Goal: Transaction & Acquisition: Purchase product/service

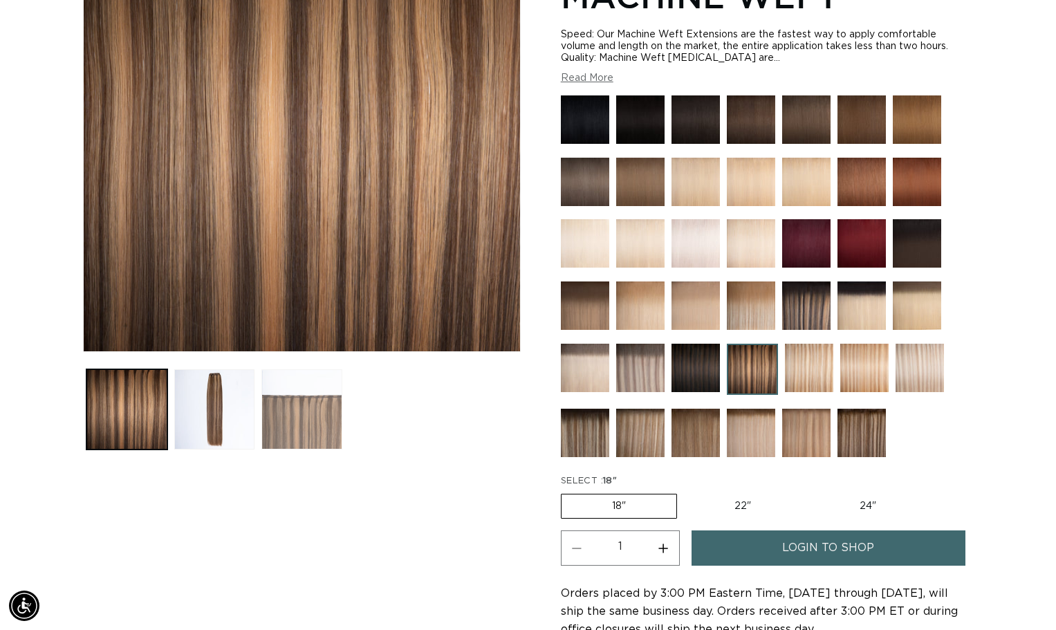
click at [300, 416] on button "Load image 3 in gallery view" at bounding box center [302, 409] width 81 height 81
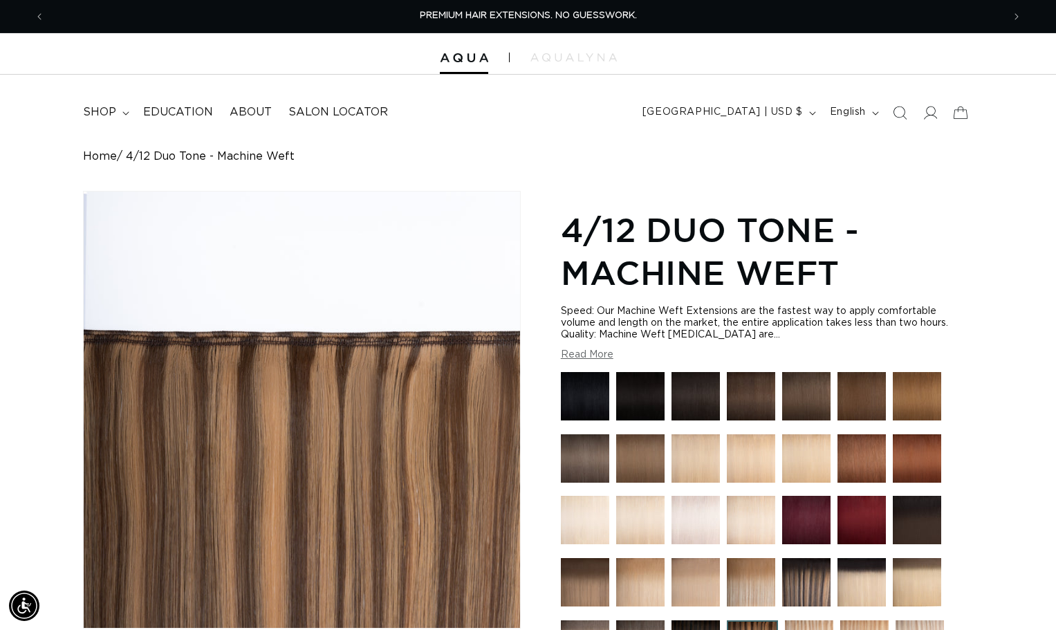
click at [97, 157] on link "Home" at bounding box center [100, 156] width 34 height 13
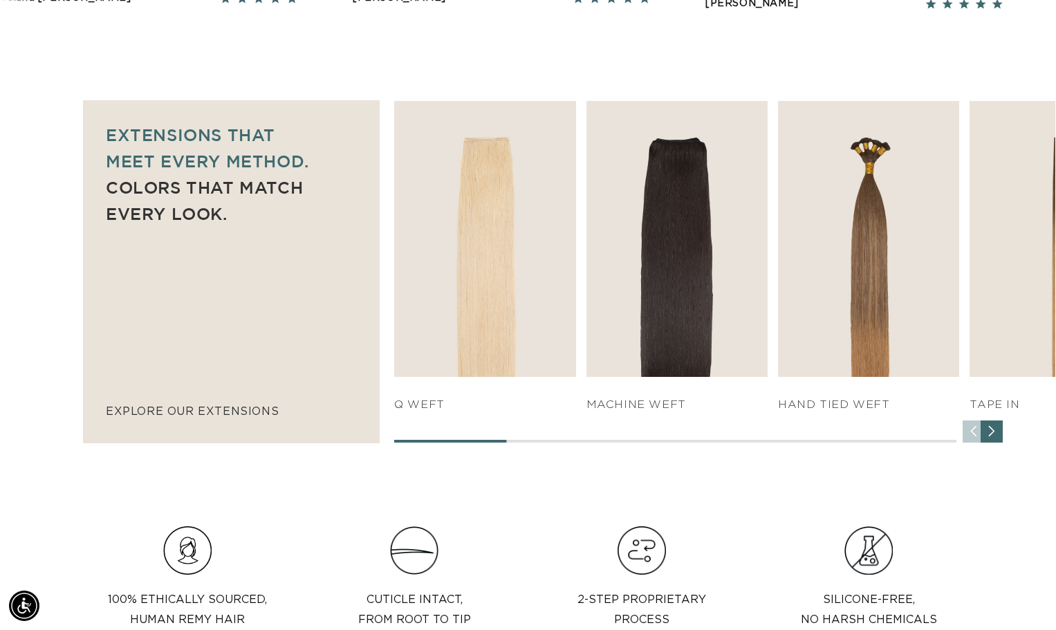
scroll to position [0, 958]
click at [999, 438] on div "Next slide" at bounding box center [992, 432] width 22 height 22
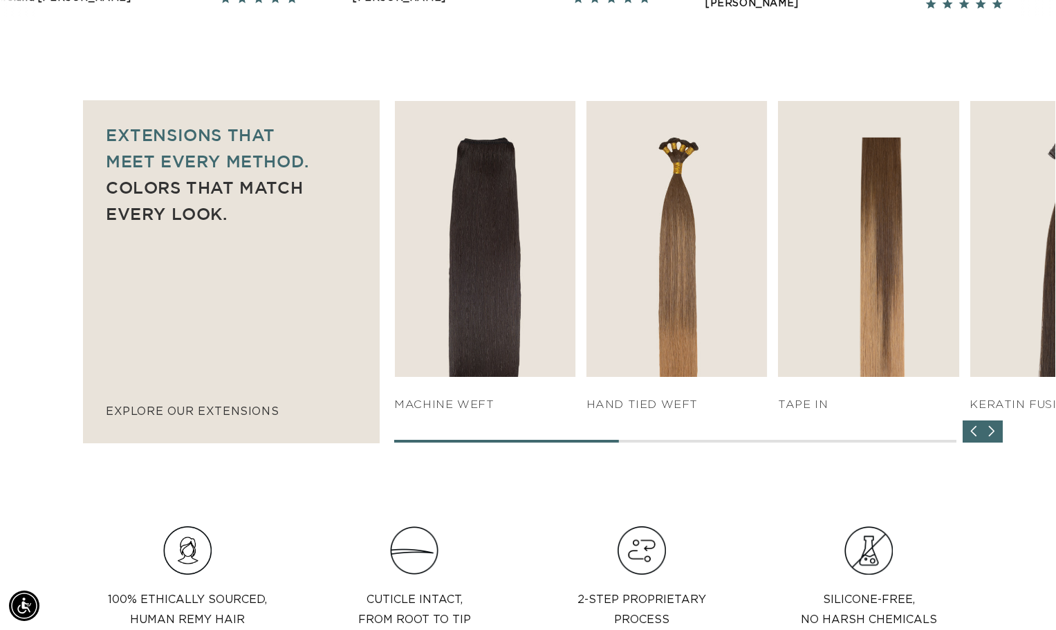
scroll to position [0, 1916]
click at [999, 438] on div "Next slide" at bounding box center [992, 432] width 22 height 22
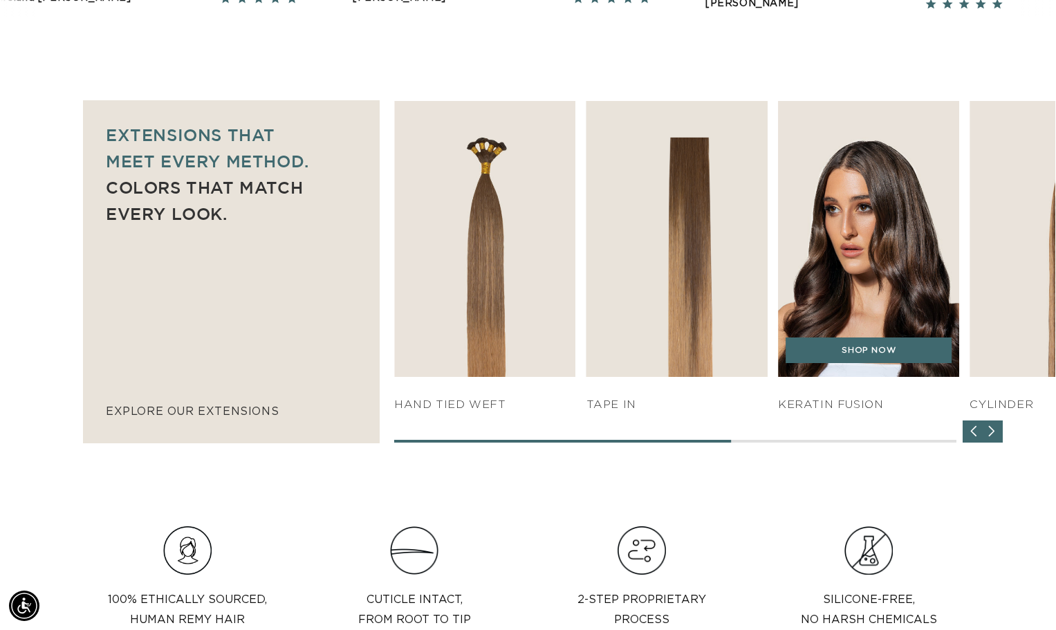
click at [904, 303] on img "5 / 7" at bounding box center [868, 239] width 191 height 291
click at [870, 363] on link "SHOP NOW" at bounding box center [869, 351] width 166 height 26
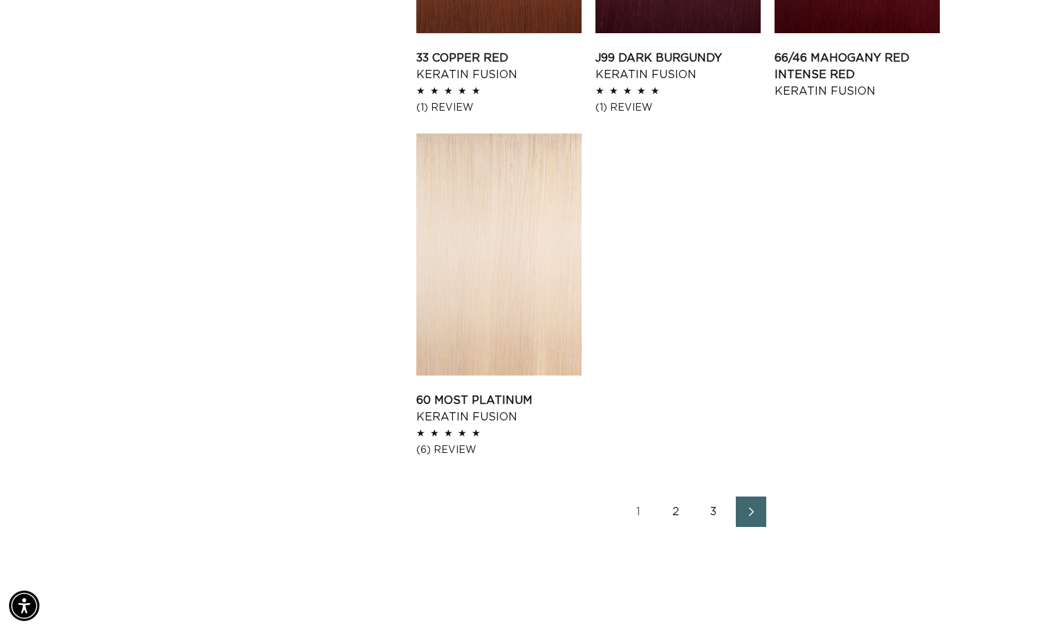
scroll to position [0, 1916]
click at [751, 521] on link "Next page" at bounding box center [751, 512] width 30 height 30
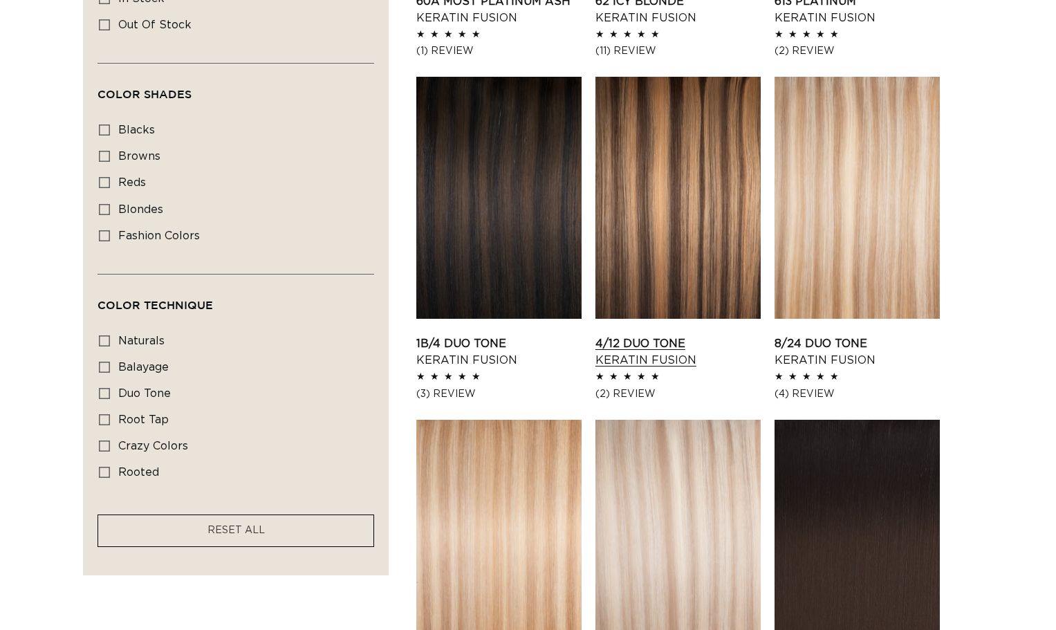
scroll to position [0, 958]
click at [687, 336] on link "4/12 Duo Tone Keratin Fusion" at bounding box center [678, 352] width 165 height 33
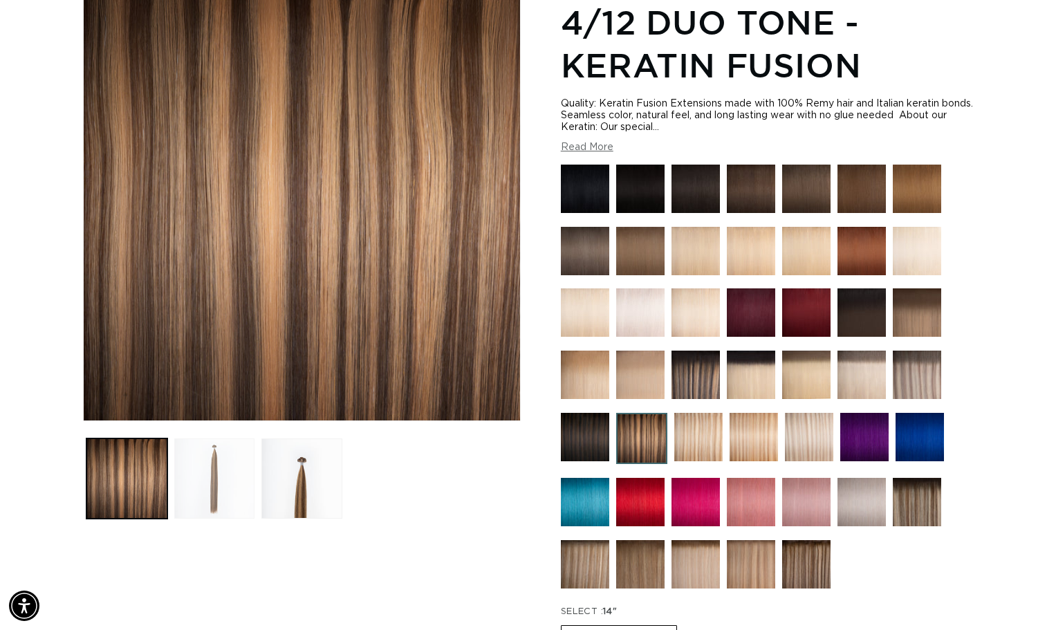
click at [218, 468] on button "Load image 2 in gallery view" at bounding box center [214, 479] width 81 height 81
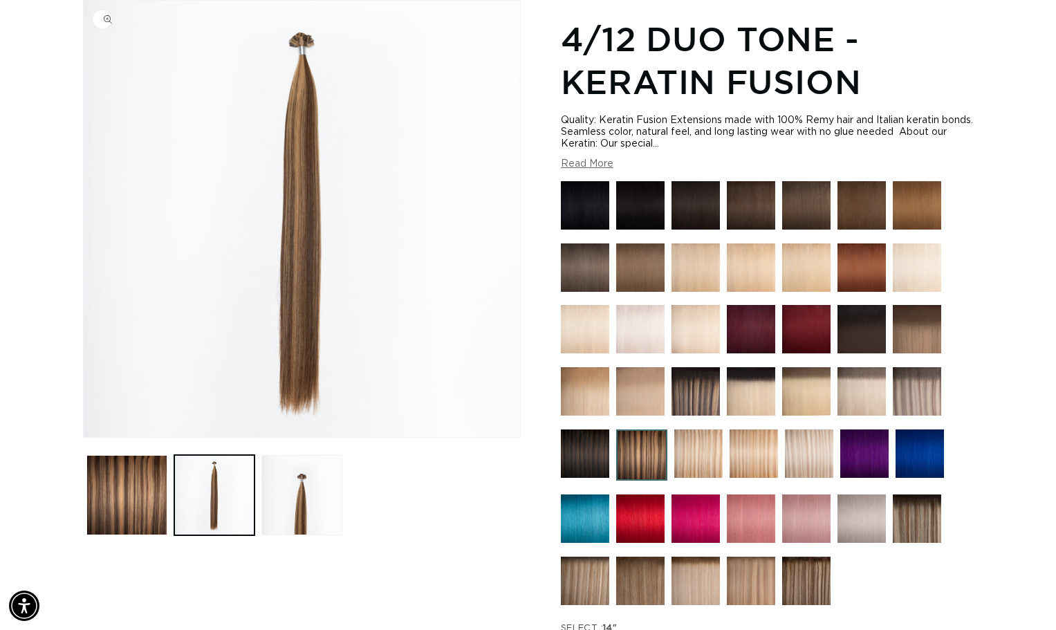
scroll to position [0, 958]
